Goal: Task Accomplishment & Management: Complete application form

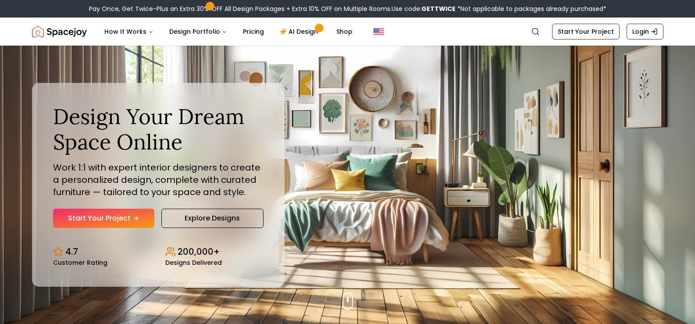
click at [127, 216] on link "Start Your Project" at bounding box center [103, 218] width 101 height 19
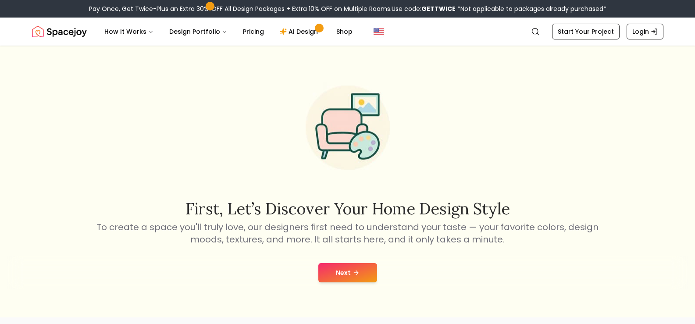
click at [348, 275] on button "Next" at bounding box center [347, 272] width 59 height 19
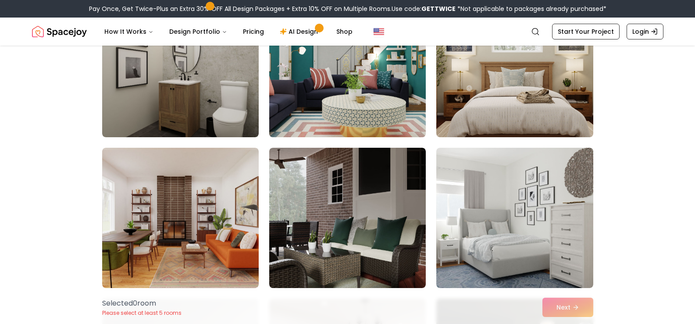
scroll to position [132, 0]
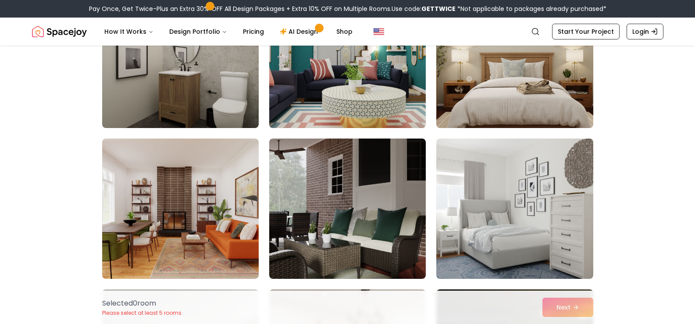
click at [347, 191] on img at bounding box center [347, 209] width 156 height 140
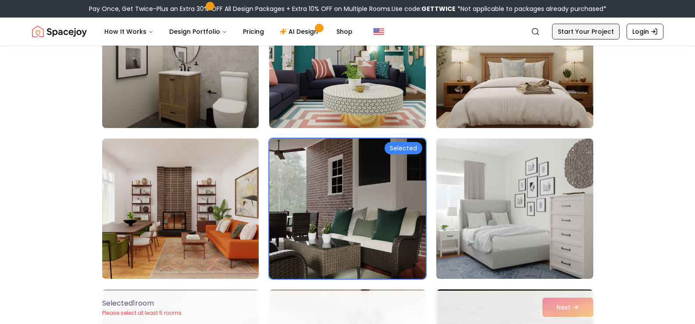
click at [589, 31] on link "Start Your Project" at bounding box center [586, 32] width 68 height 16
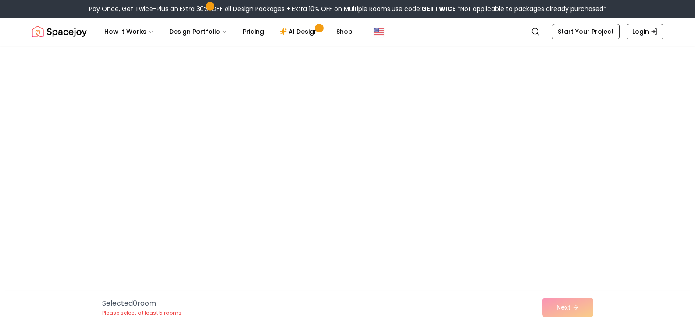
scroll to position [132, 0]
